Goal: Task Accomplishment & Management: Use online tool/utility

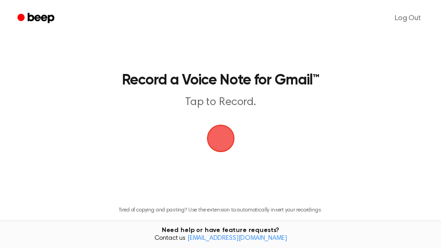
click at [229, 137] on span "button" at bounding box center [221, 139] width 26 height 26
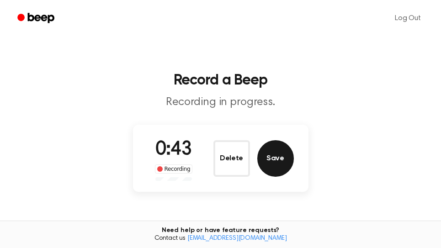
drag, startPoint x: 276, startPoint y: 150, endPoint x: 320, endPoint y: 154, distance: 45.0
click at [277, 152] on button "Save" at bounding box center [275, 158] width 37 height 37
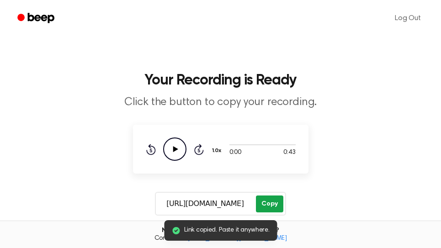
click at [278, 200] on button "Copy" at bounding box center [269, 204] width 27 height 17
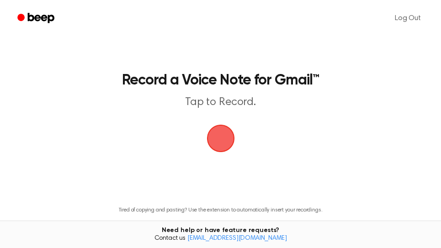
click at [225, 139] on span "button" at bounding box center [221, 139] width 26 height 26
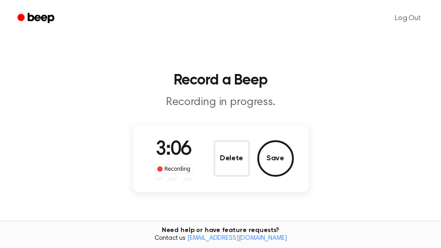
drag, startPoint x: 284, startPoint y: 163, endPoint x: 290, endPoint y: 164, distance: 6.0
click at [287, 164] on button "Save" at bounding box center [275, 158] width 37 height 37
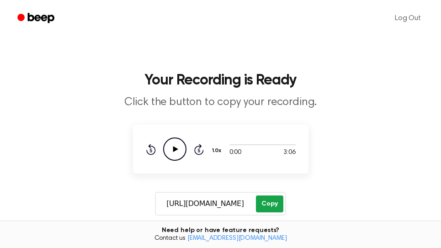
click at [276, 207] on button "Copy" at bounding box center [269, 204] width 27 height 17
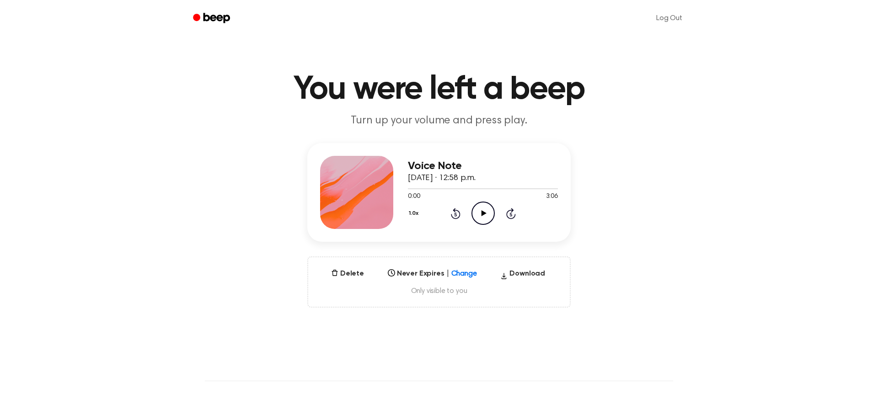
click at [488, 217] on icon "Play Audio" at bounding box center [482, 213] width 23 height 23
click at [488, 218] on icon "Pause Audio" at bounding box center [482, 213] width 23 height 23
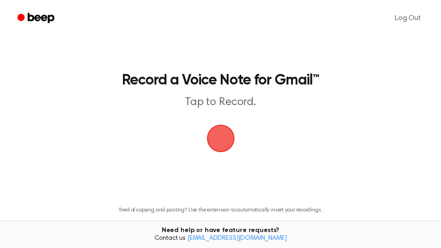
click at [223, 145] on span "button" at bounding box center [221, 139] width 26 height 26
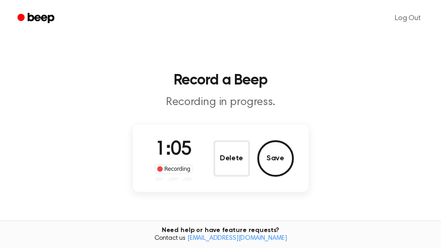
click at [284, 163] on button "Save" at bounding box center [275, 158] width 37 height 37
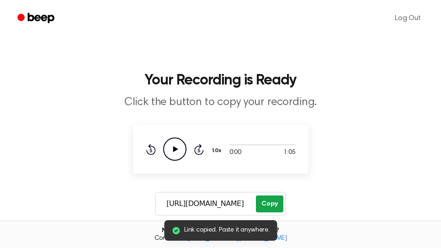
drag, startPoint x: 276, startPoint y: 203, endPoint x: 176, endPoint y: 204, distance: 99.6
click at [276, 204] on button "Copy" at bounding box center [269, 204] width 27 height 17
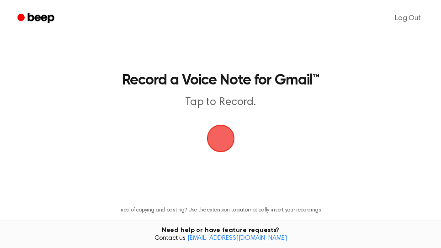
click at [219, 137] on span "button" at bounding box center [221, 139] width 26 height 26
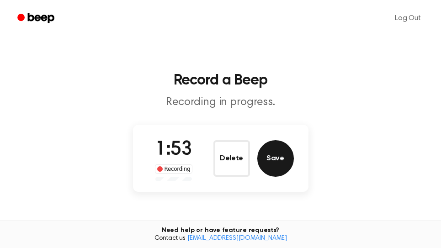
click at [276, 162] on button "Save" at bounding box center [275, 158] width 37 height 37
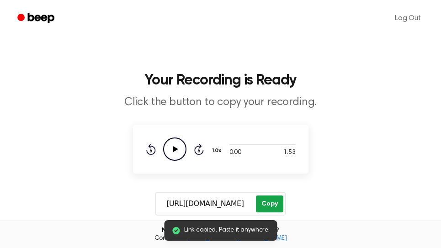
click at [274, 202] on button "Copy" at bounding box center [269, 204] width 27 height 17
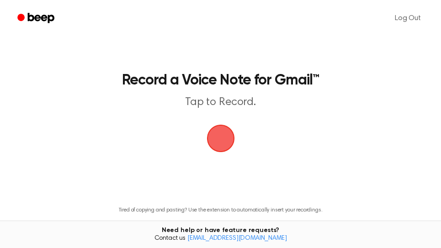
click at [225, 142] on span "button" at bounding box center [220, 138] width 51 height 51
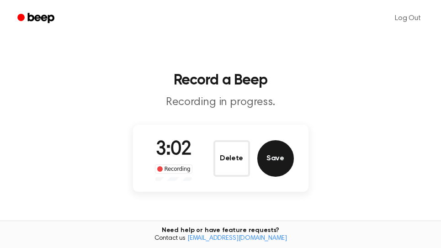
click at [281, 158] on button "Save" at bounding box center [275, 158] width 37 height 37
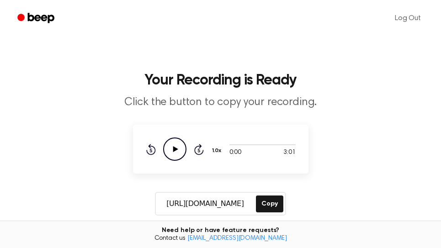
drag, startPoint x: 270, startPoint y: 205, endPoint x: 432, endPoint y: 120, distance: 183.6
click at [270, 205] on button "Copy" at bounding box center [269, 204] width 27 height 17
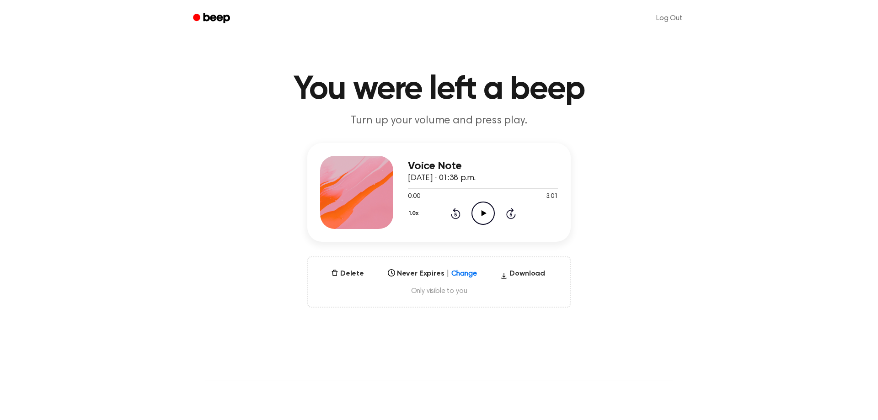
click at [484, 216] on icon "Play Audio" at bounding box center [482, 213] width 23 height 23
click at [540, 187] on div at bounding box center [483, 188] width 150 height 7
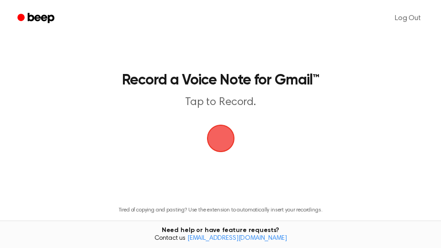
click at [228, 136] on span "button" at bounding box center [220, 138] width 51 height 51
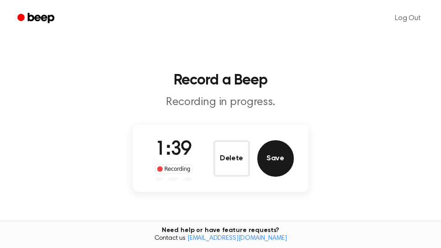
click at [285, 161] on button "Save" at bounding box center [275, 158] width 37 height 37
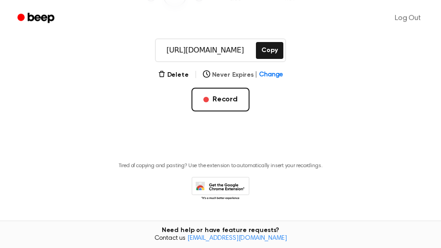
scroll to position [155, 0]
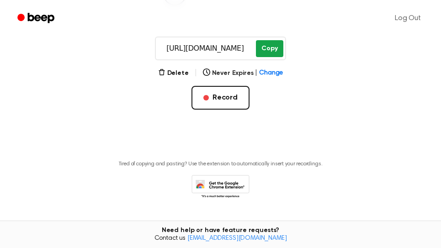
click at [277, 44] on button "Copy" at bounding box center [269, 48] width 27 height 17
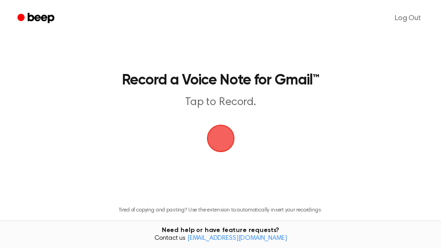
click at [221, 144] on span "button" at bounding box center [221, 139] width 50 height 50
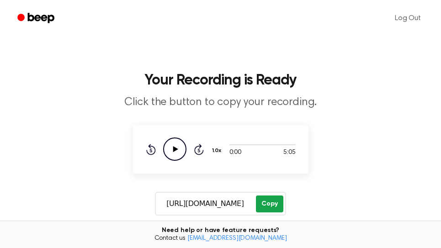
click at [277, 208] on button "Copy" at bounding box center [269, 204] width 27 height 17
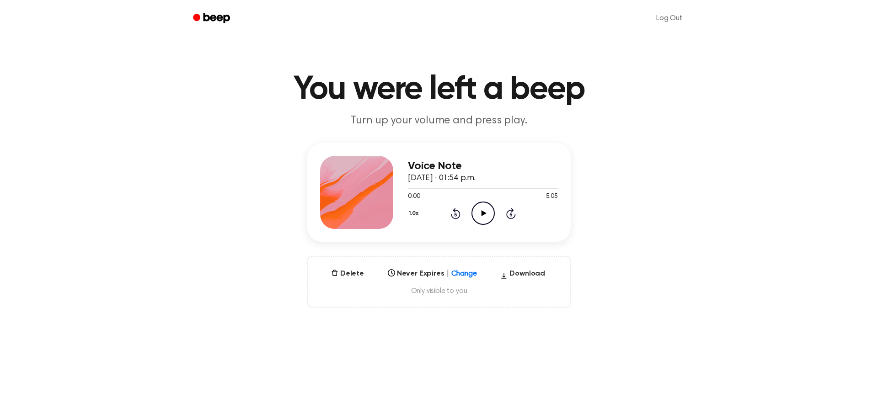
drag, startPoint x: 480, startPoint y: 213, endPoint x: 499, endPoint y: 212, distance: 18.8
click at [484, 213] on icon "Play Audio" at bounding box center [482, 213] width 23 height 23
click at [548, 188] on div at bounding box center [483, 188] width 150 height 7
click at [511, 216] on icon at bounding box center [510, 215] width 2 height 4
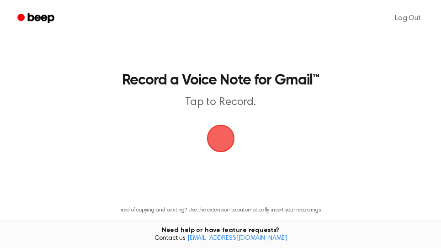
drag, startPoint x: 223, startPoint y: 136, endPoint x: 234, endPoint y: 121, distance: 18.9
click at [224, 134] on span "button" at bounding box center [221, 139] width 30 height 30
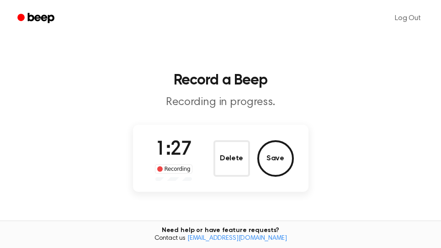
click at [275, 151] on button "Save" at bounding box center [275, 158] width 37 height 37
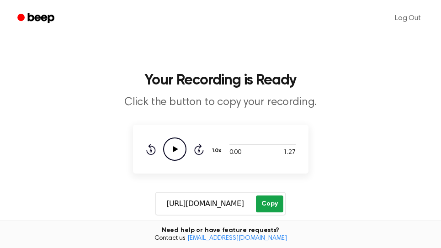
click at [279, 206] on button "Copy" at bounding box center [269, 204] width 27 height 17
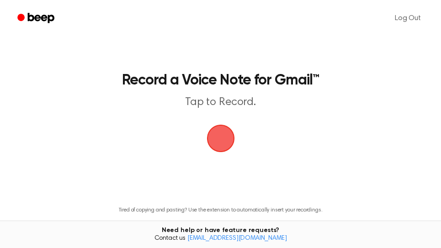
click at [225, 142] on span "button" at bounding box center [221, 139] width 26 height 26
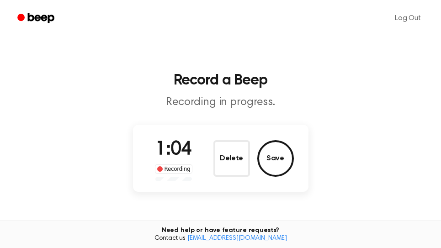
drag, startPoint x: 288, startPoint y: 161, endPoint x: 327, endPoint y: 158, distance: 39.4
click at [288, 161] on button "Save" at bounding box center [275, 158] width 37 height 37
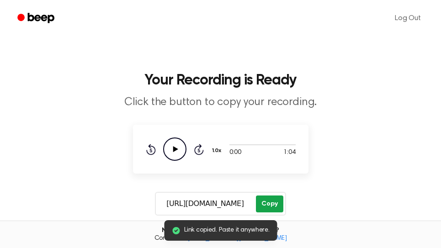
click at [278, 206] on button "Copy" at bounding box center [269, 204] width 27 height 17
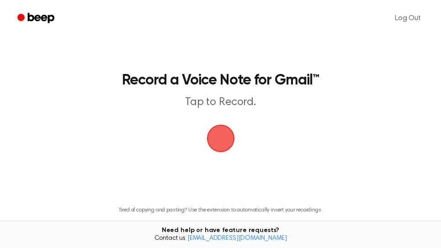
drag, startPoint x: 229, startPoint y: 138, endPoint x: 254, endPoint y: 118, distance: 31.5
click at [230, 138] on span "button" at bounding box center [221, 139] width 28 height 28
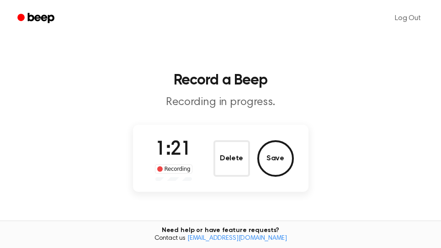
click at [284, 161] on button "Save" at bounding box center [275, 158] width 37 height 37
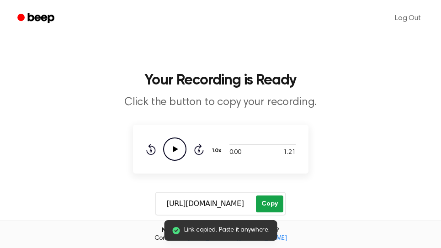
click at [271, 200] on button "Copy" at bounding box center [269, 204] width 27 height 17
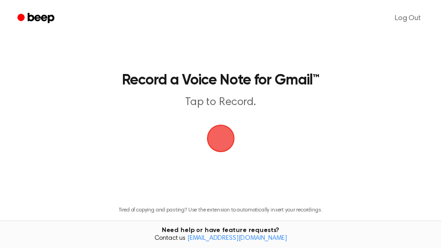
drag, startPoint x: 221, startPoint y: 133, endPoint x: 353, endPoint y: 4, distance: 184.9
click at [221, 133] on span "button" at bounding box center [220, 139] width 46 height 46
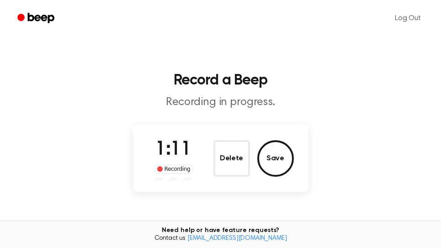
click at [286, 166] on button "Save" at bounding box center [275, 158] width 37 height 37
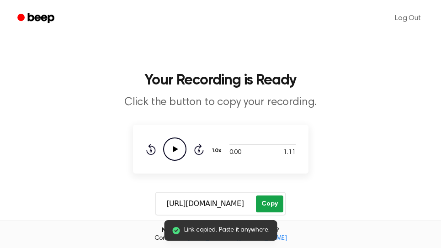
click at [272, 206] on button "Copy" at bounding box center [269, 204] width 27 height 17
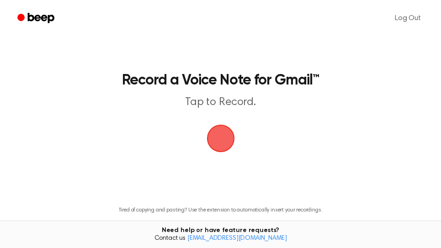
click at [228, 138] on span "button" at bounding box center [221, 138] width 50 height 50
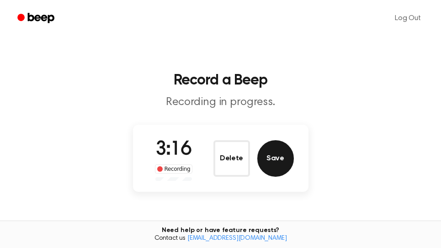
click at [276, 161] on button "Save" at bounding box center [275, 158] width 37 height 37
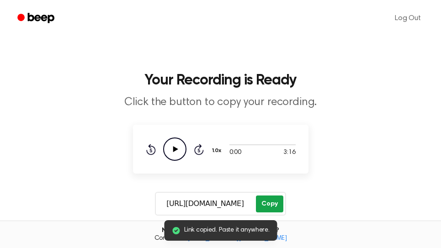
drag, startPoint x: 267, startPoint y: 203, endPoint x: 48, endPoint y: 186, distance: 219.5
click at [267, 203] on button "Copy" at bounding box center [269, 204] width 27 height 17
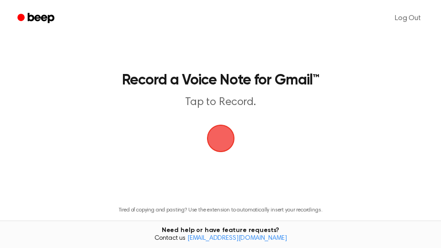
drag, startPoint x: 225, startPoint y: 134, endPoint x: 268, endPoint y: 119, distance: 45.5
click at [230, 132] on span "button" at bounding box center [221, 139] width 26 height 26
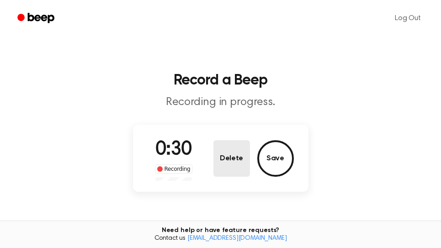
click at [236, 159] on button "Delete" at bounding box center [231, 158] width 37 height 37
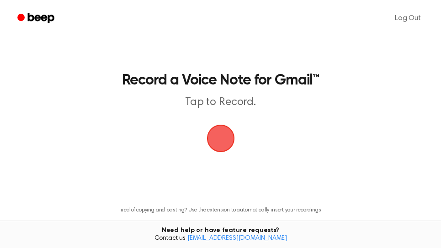
click at [220, 134] on span "button" at bounding box center [221, 139] width 28 height 28
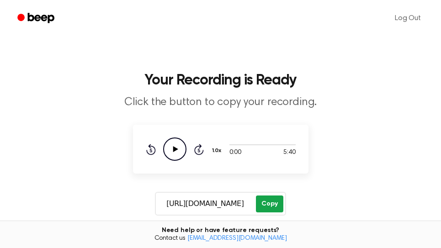
click at [279, 207] on button "Copy" at bounding box center [269, 204] width 27 height 17
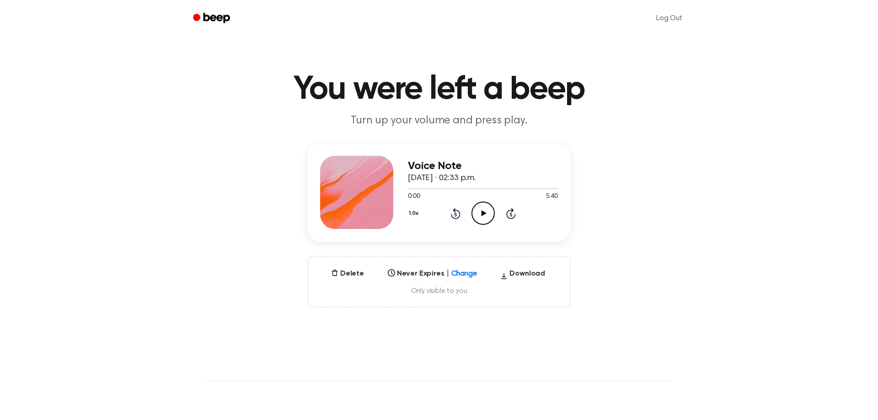
click at [488, 209] on icon "Play Audio" at bounding box center [482, 213] width 23 height 23
click at [549, 190] on div at bounding box center [483, 188] width 150 height 7
click at [513, 212] on icon "Skip 5 seconds" at bounding box center [510, 213] width 10 height 12
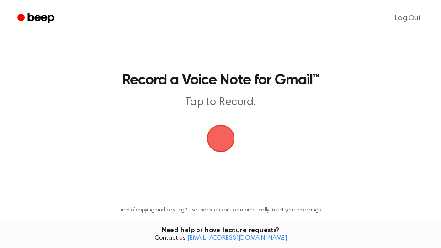
click at [220, 135] on span "button" at bounding box center [221, 139] width 26 height 26
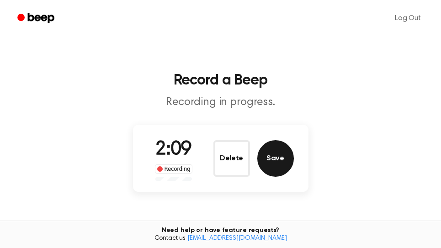
click at [282, 158] on button "Save" at bounding box center [275, 158] width 37 height 37
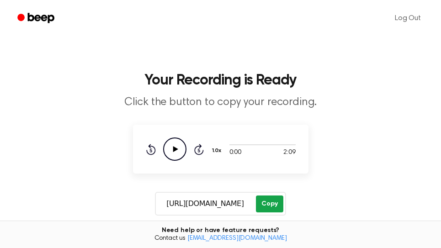
click at [275, 201] on button "Copy" at bounding box center [269, 204] width 27 height 17
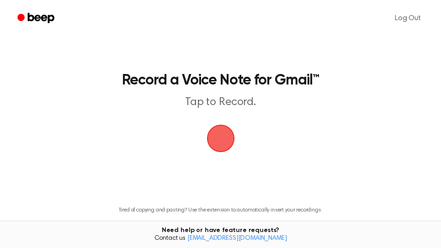
click at [228, 144] on span "button" at bounding box center [221, 139] width 26 height 26
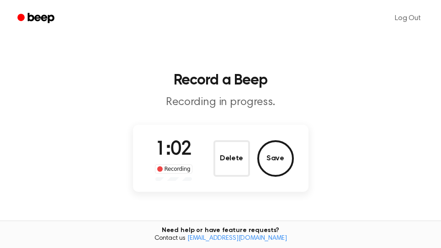
drag, startPoint x: 277, startPoint y: 160, endPoint x: 282, endPoint y: 159, distance: 5.0
click at [277, 159] on button "Save" at bounding box center [275, 158] width 37 height 37
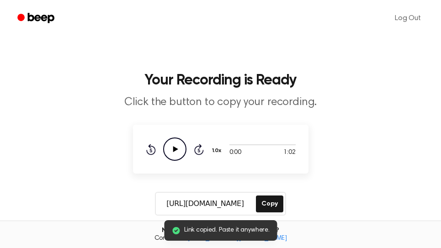
drag, startPoint x: 277, startPoint y: 204, endPoint x: 177, endPoint y: 195, distance: 100.6
click at [277, 204] on button "Copy" at bounding box center [269, 204] width 27 height 17
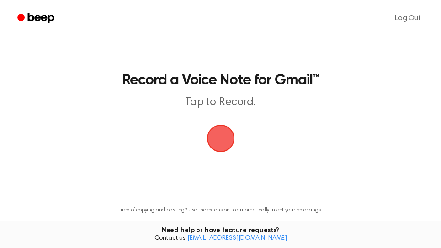
click at [229, 142] on span "button" at bounding box center [221, 139] width 28 height 28
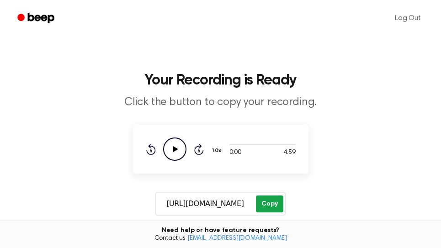
click at [271, 201] on button "Copy" at bounding box center [269, 204] width 27 height 17
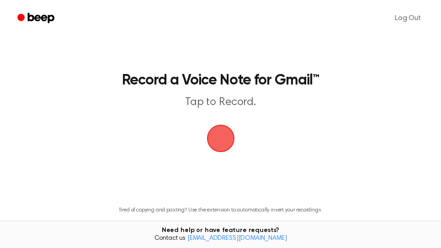
drag, startPoint x: 224, startPoint y: 135, endPoint x: 285, endPoint y: 64, distance: 93.4
click at [228, 134] on span "button" at bounding box center [220, 138] width 51 height 51
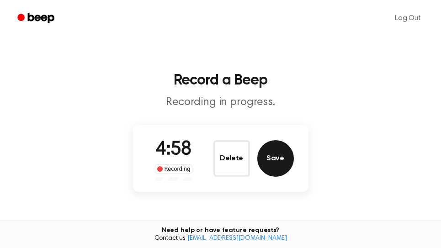
click at [286, 167] on button "Save" at bounding box center [275, 158] width 37 height 37
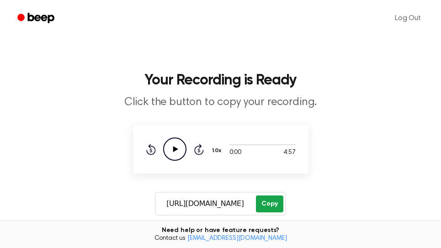
click at [273, 208] on button "Copy" at bounding box center [269, 204] width 27 height 17
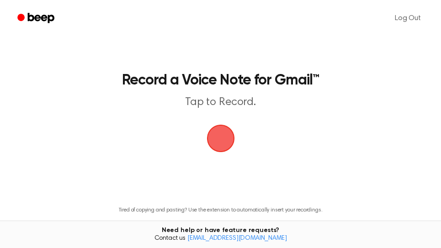
drag, startPoint x: 218, startPoint y: 140, endPoint x: 265, endPoint y: 123, distance: 50.0
click at [219, 138] on span "button" at bounding box center [221, 139] width 26 height 26
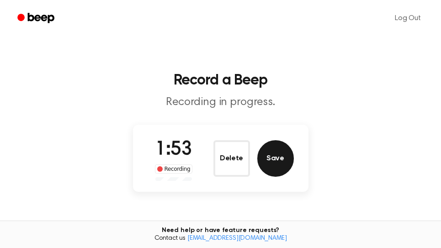
click at [268, 160] on button "Save" at bounding box center [275, 158] width 37 height 37
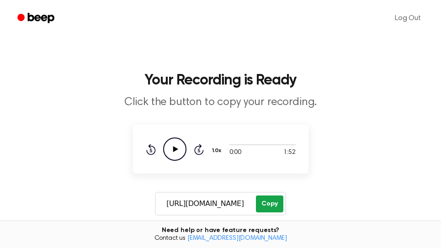
click at [278, 208] on button "Copy" at bounding box center [269, 204] width 27 height 17
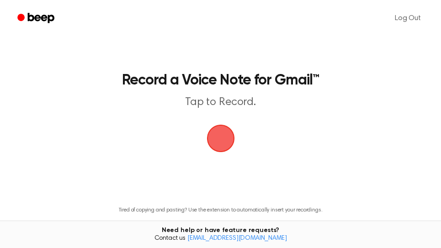
click at [225, 136] on span "button" at bounding box center [220, 138] width 51 height 51
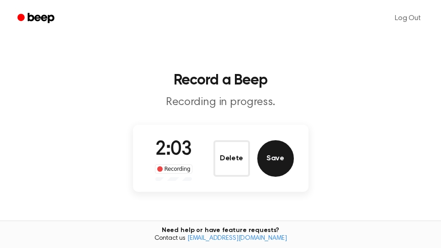
click at [285, 162] on button "Save" at bounding box center [275, 158] width 37 height 37
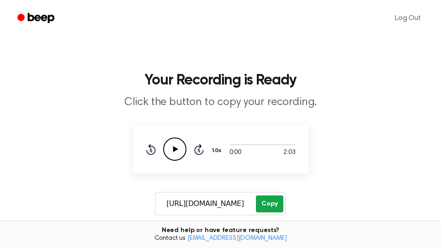
click at [277, 204] on button "Copy" at bounding box center [269, 204] width 27 height 17
